Goal: Check status: Check status

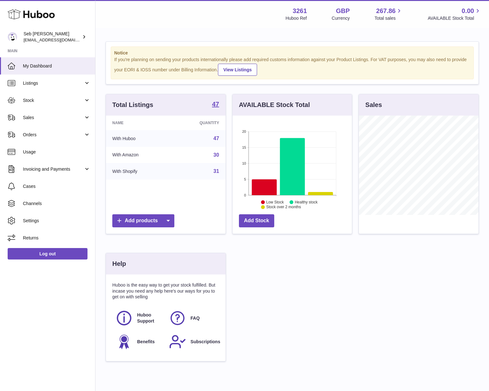
scroll to position [99, 119]
click at [42, 118] on span "Sales" at bounding box center [53, 118] width 61 height 6
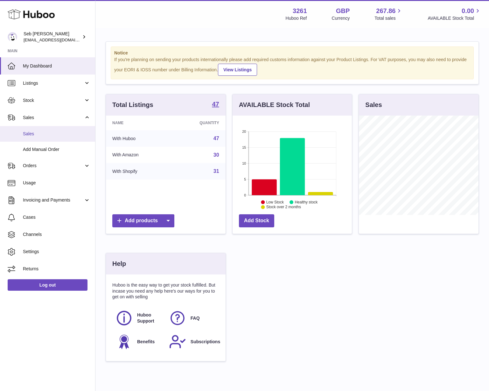
click at [44, 130] on link "Sales" at bounding box center [47, 134] width 95 height 16
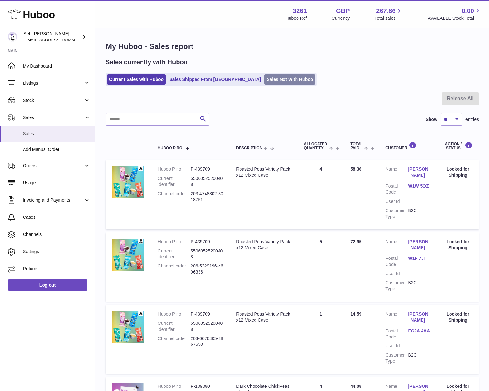
click at [264, 81] on link "Sales Not With Huboo" at bounding box center [289, 79] width 51 height 11
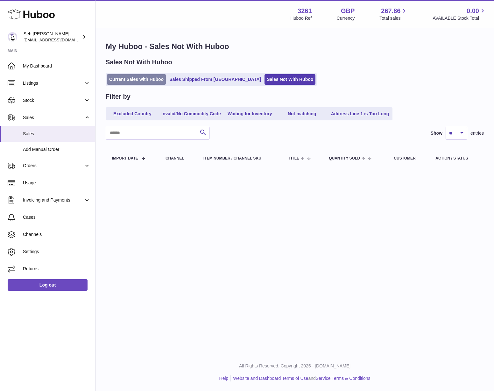
click at [148, 76] on link "Current Sales with Huboo" at bounding box center [136, 79] width 59 height 11
